Goal: Task Accomplishment & Management: Use online tool/utility

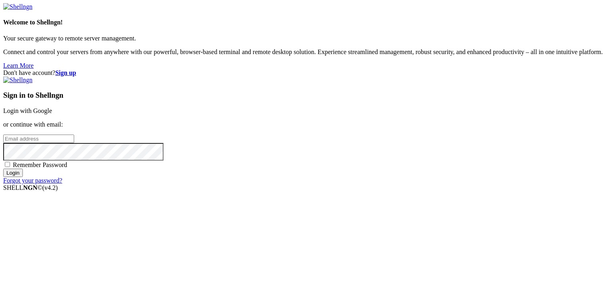
type input "[PERSON_NAME][EMAIL_ADDRESS][DOMAIN_NAME]"
click at [23, 177] on input "Login" at bounding box center [13, 173] width 20 height 8
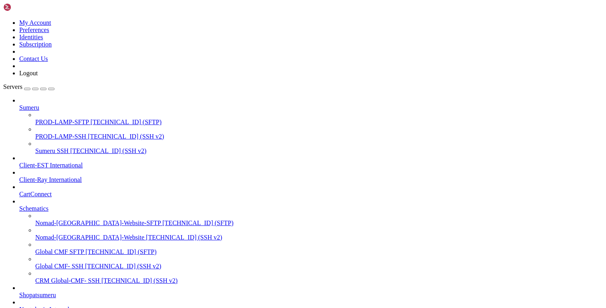
scroll to position [164, 0]
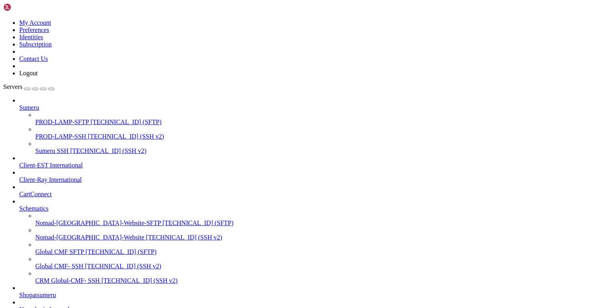
scroll to position [180, 0]
copy x-row "apt install composer"
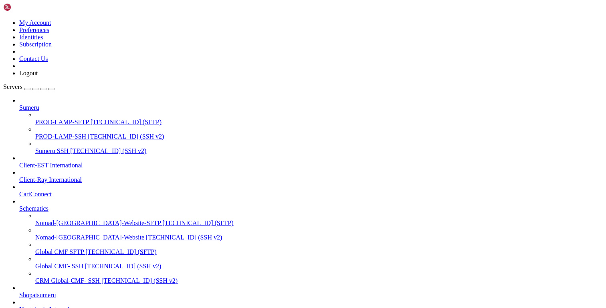
drag, startPoint x: 350, startPoint y: 118, endPoint x: 250, endPoint y: 79, distance: 107.5
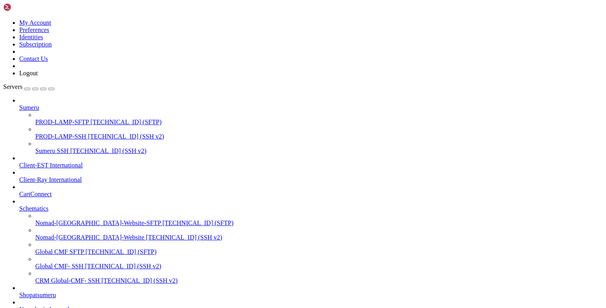
type input "/tmp"
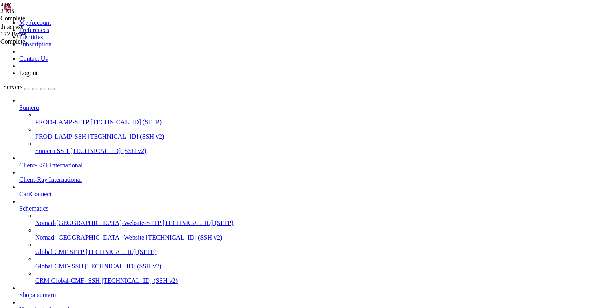
scroll to position [42, 0]
drag, startPoint x: 71, startPoint y: 896, endPoint x: 194, endPoint y: 896, distance: 123.1
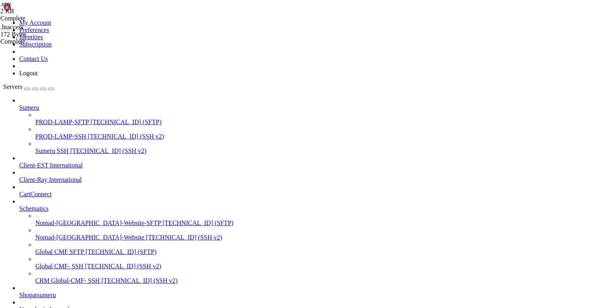
copy x-row "/var/www/[DOMAIN_NAME]"
